Goal: Task Accomplishment & Management: Complete application form

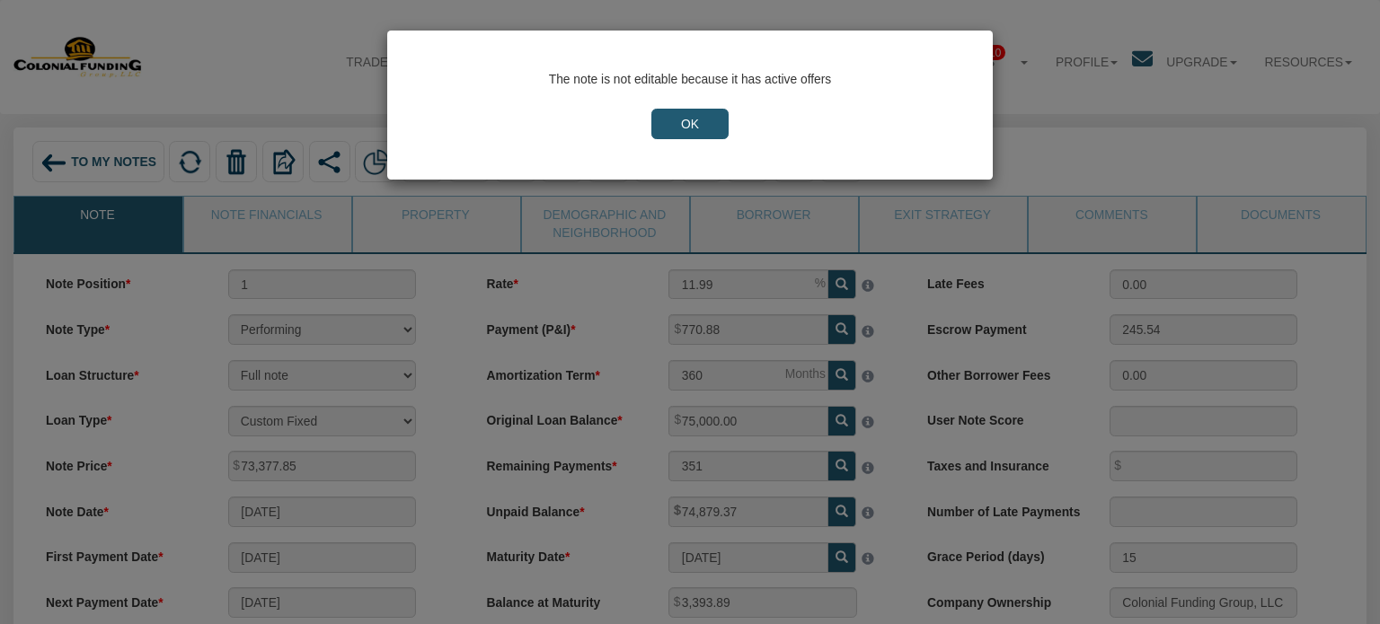
click at [686, 119] on input "OK" at bounding box center [689, 124] width 77 height 31
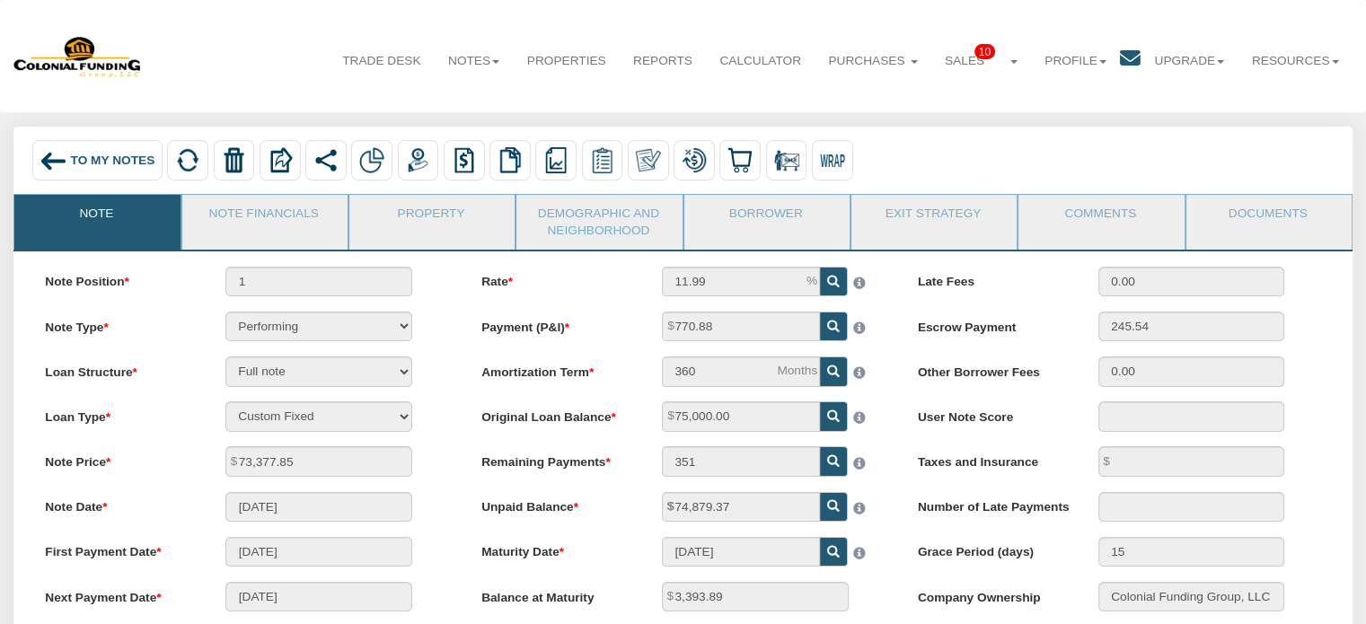
click at [47, 162] on img at bounding box center [53, 160] width 27 height 27
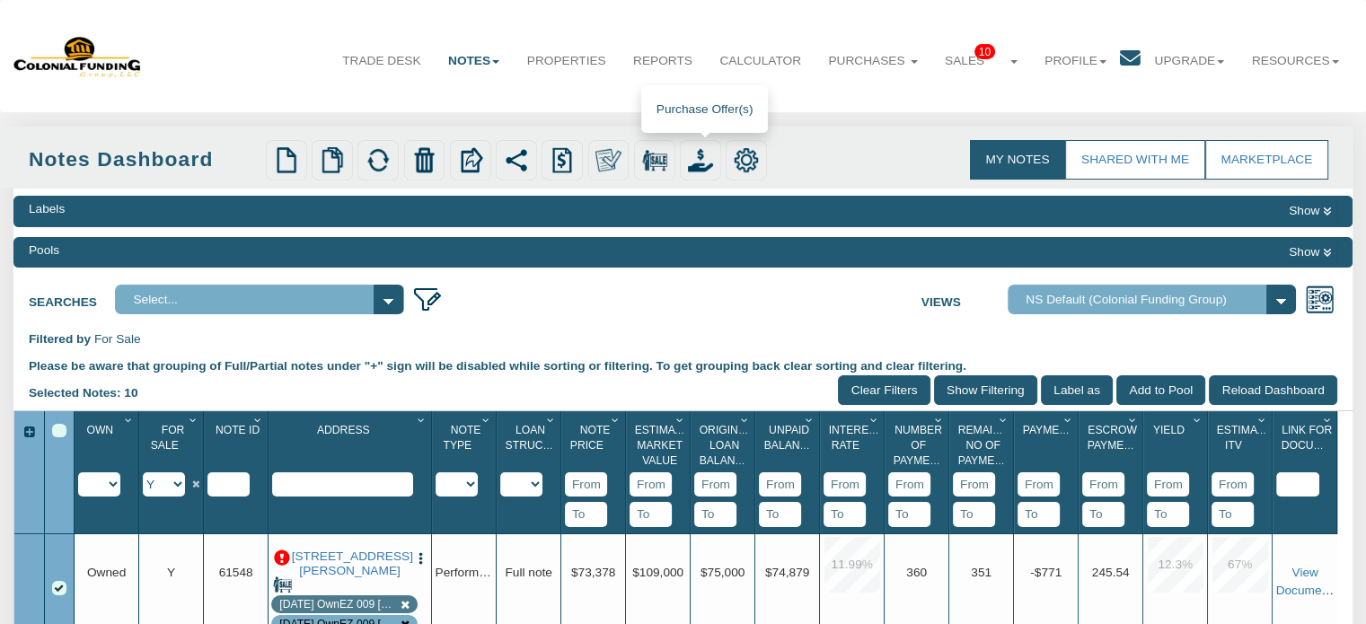
click at [702, 163] on img at bounding box center [700, 159] width 25 height 25
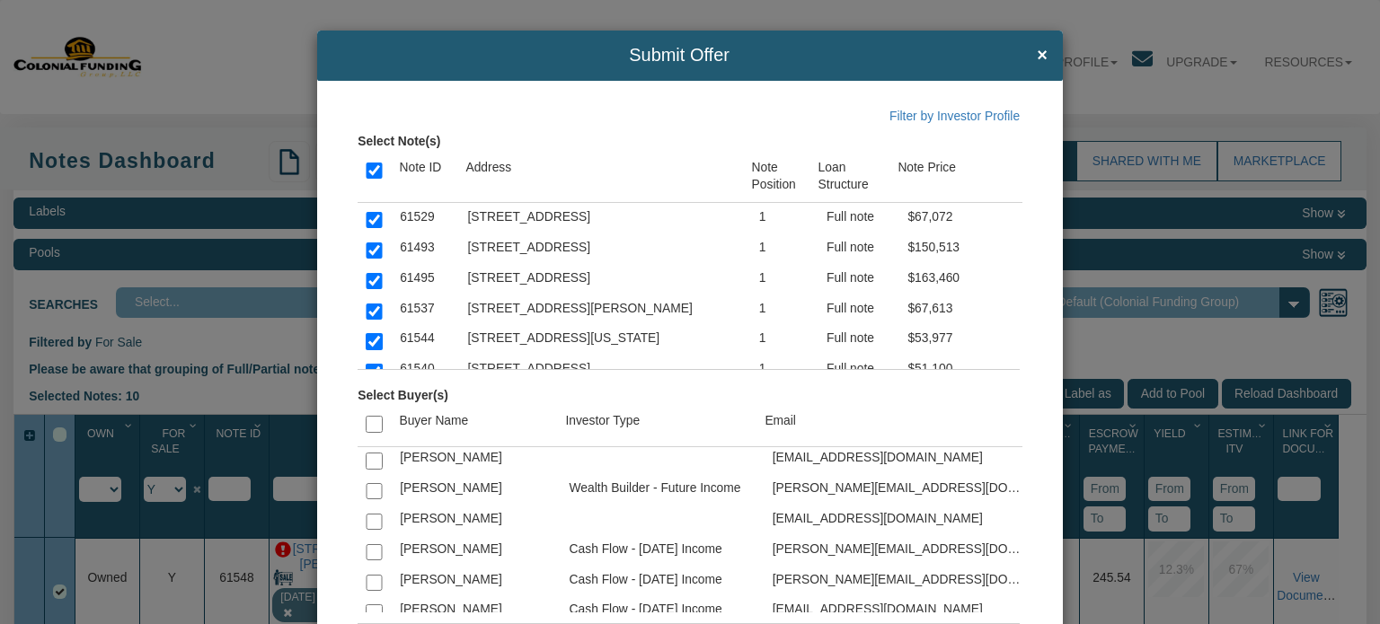
scroll to position [2623, 0]
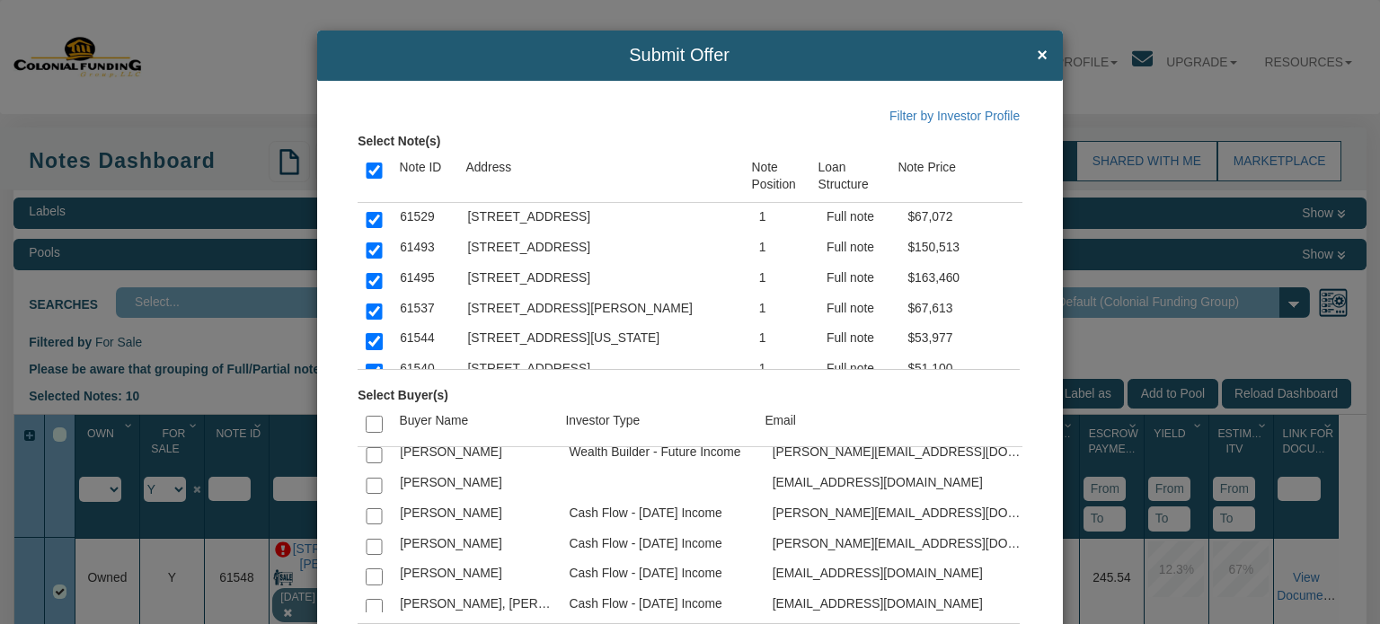
click at [376, 539] on input "checkbox" at bounding box center [374, 547] width 16 height 16
checkbox input "true"
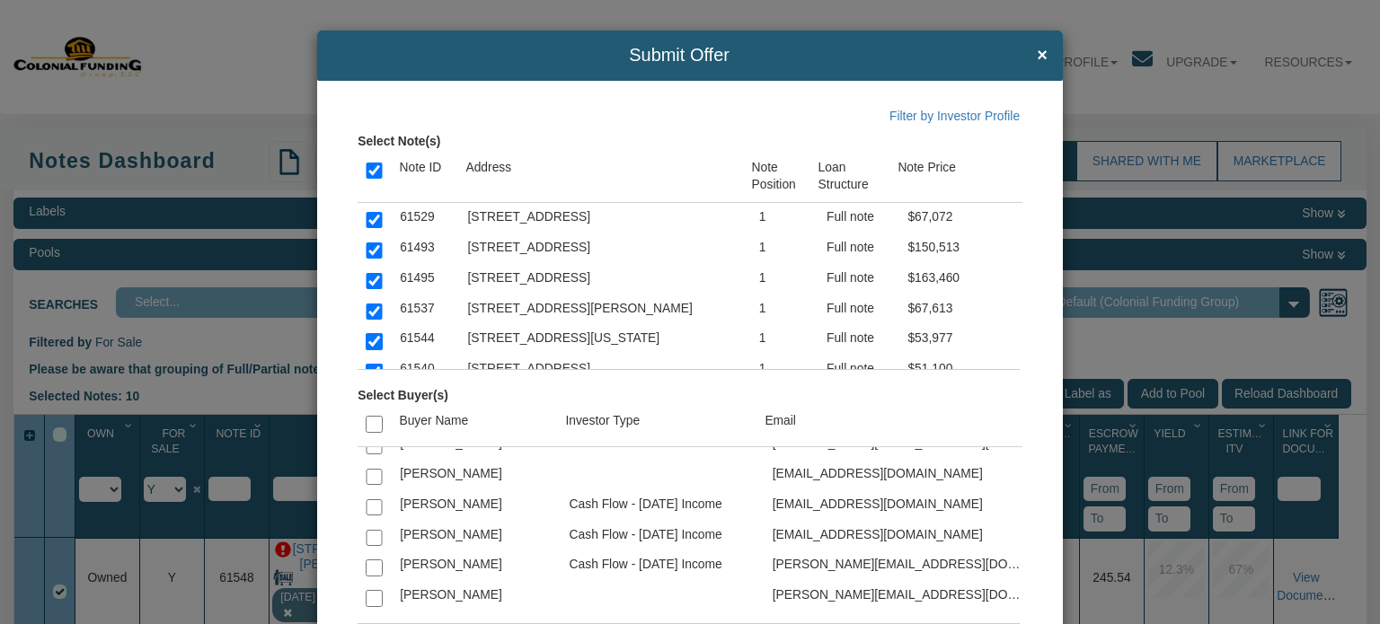
scroll to position [4012, 0]
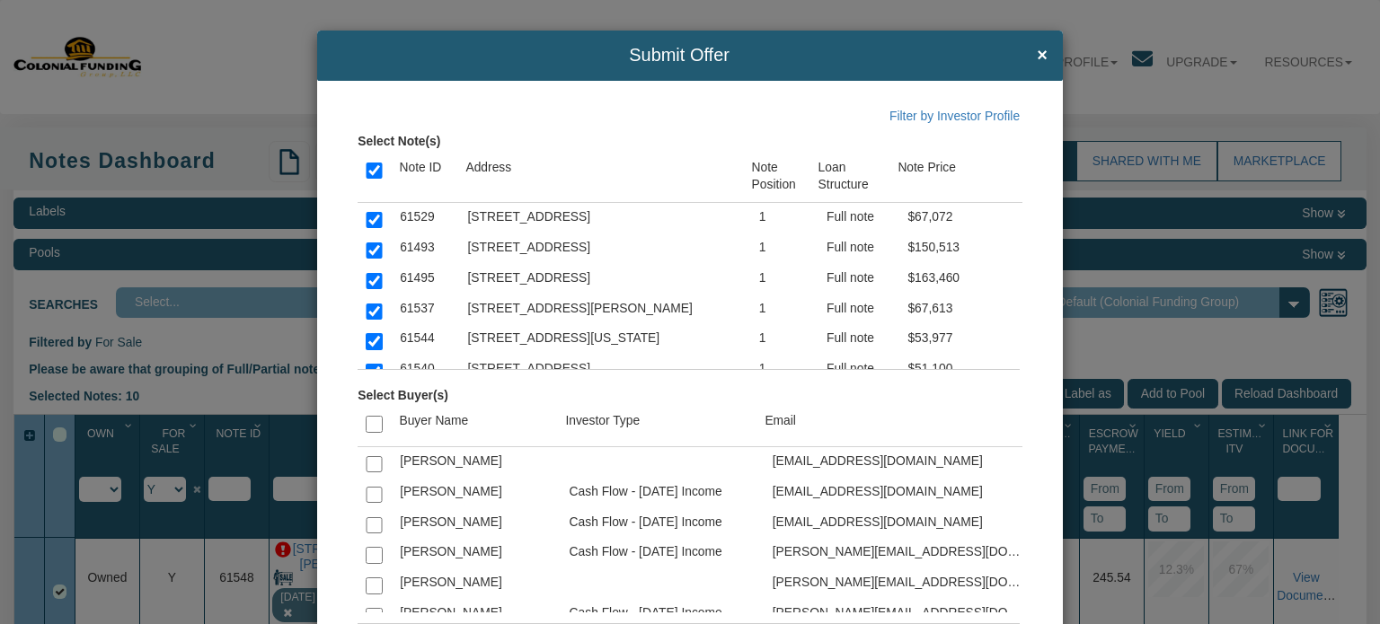
click at [370, 608] on input "checkbox" at bounding box center [374, 616] width 16 height 16
checkbox input "true"
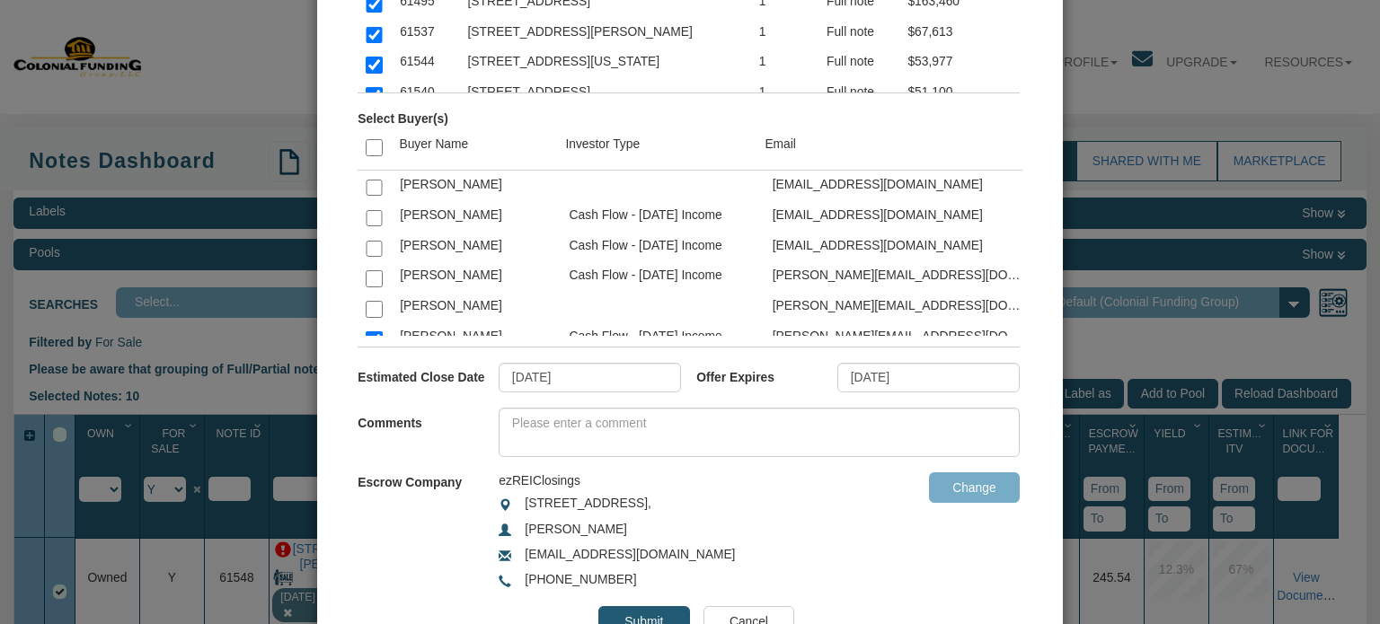
scroll to position [343, 0]
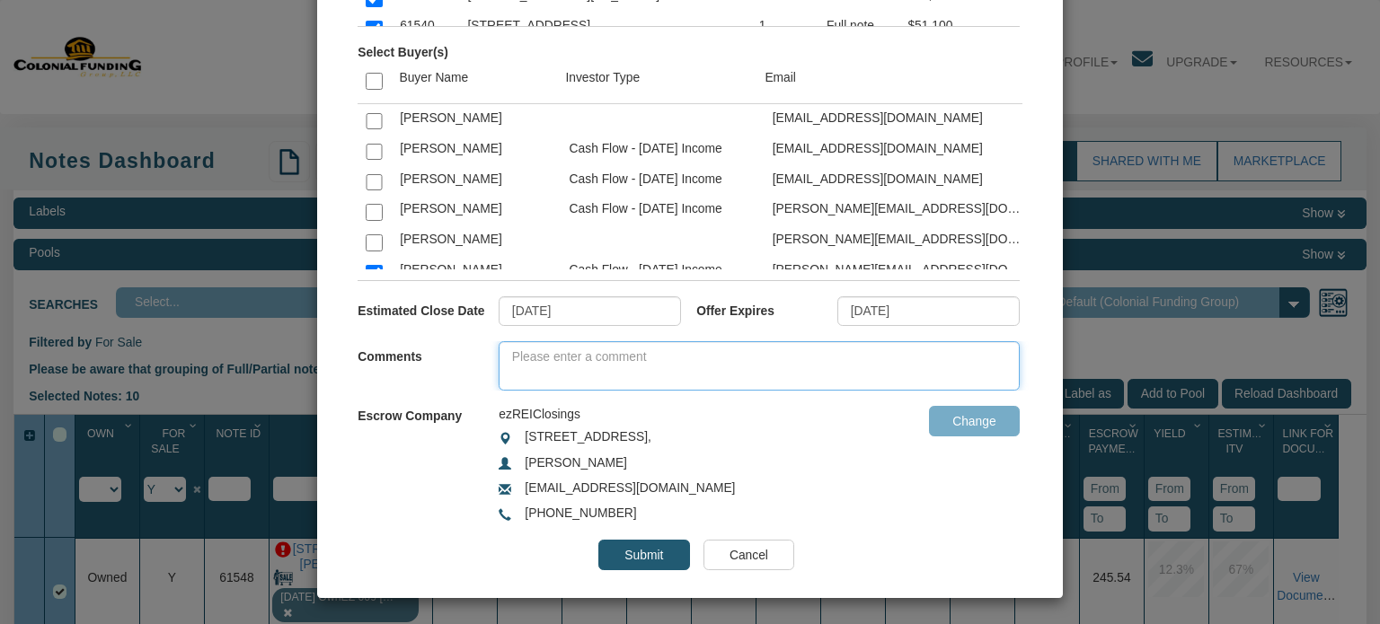
click at [571, 354] on textarea at bounding box center [758, 365] width 521 height 49
type textarea "We have 10 notes available for purchase."
click at [880, 315] on input "[DATE]" at bounding box center [928, 311] width 182 height 31
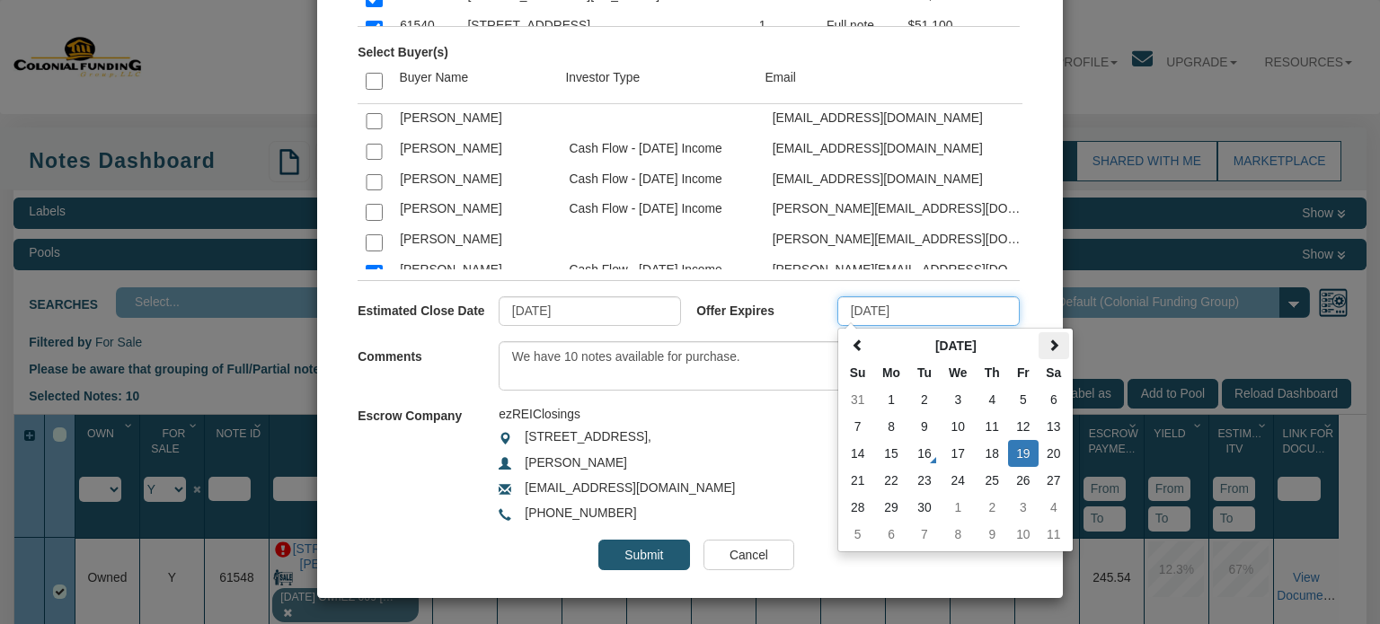
click at [1038, 351] on th at bounding box center [1053, 345] width 31 height 27
click at [1013, 502] on td "31" at bounding box center [1023, 507] width 31 height 27
type input "[DATE]"
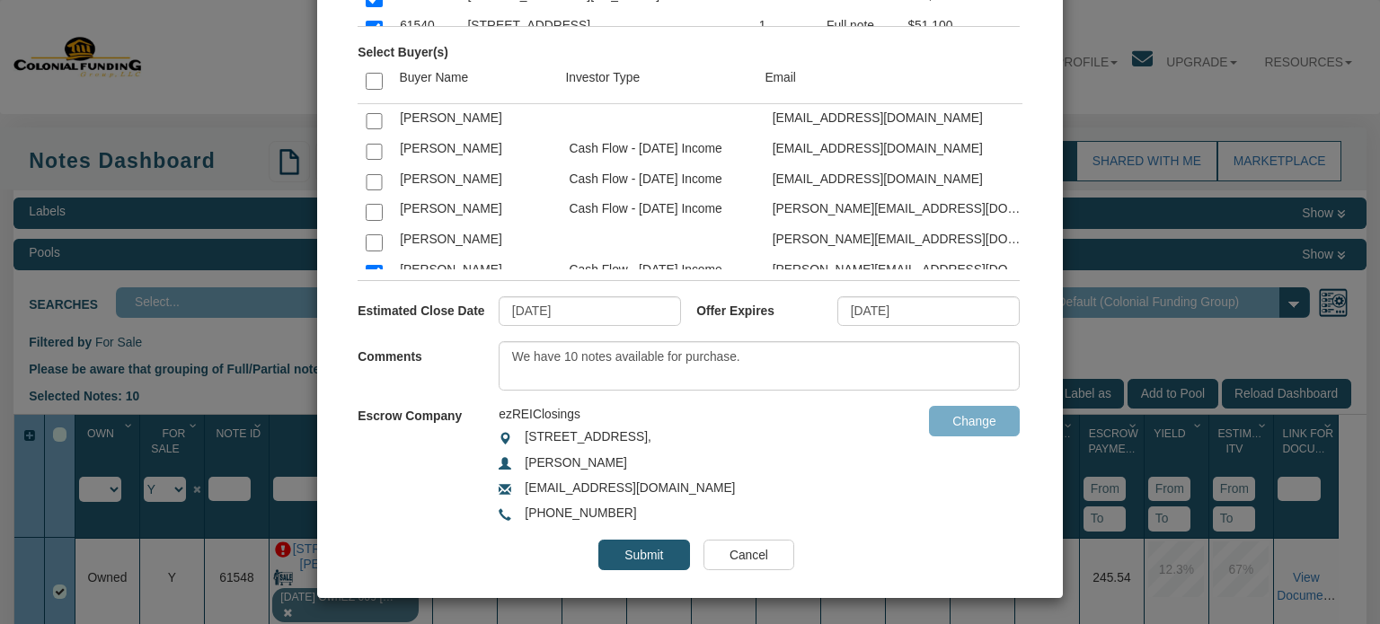
click at [631, 553] on input "Submit" at bounding box center [643, 555] width 91 height 31
